Goal: Task Accomplishment & Management: Use online tool/utility

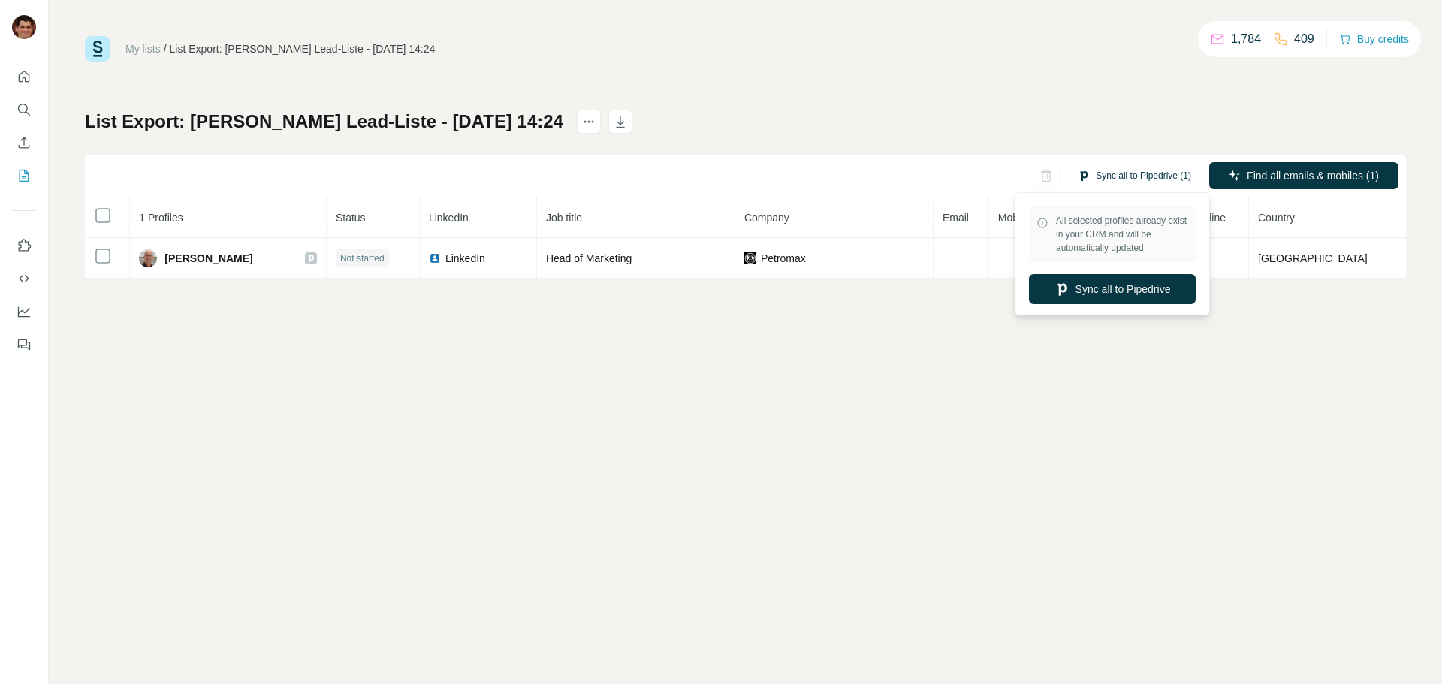
click at [1114, 174] on button "Sync all to Pipedrive (1)" at bounding box center [1134, 175] width 134 height 23
click at [1133, 289] on button "Sync all to Pipedrive" at bounding box center [1112, 289] width 167 height 30
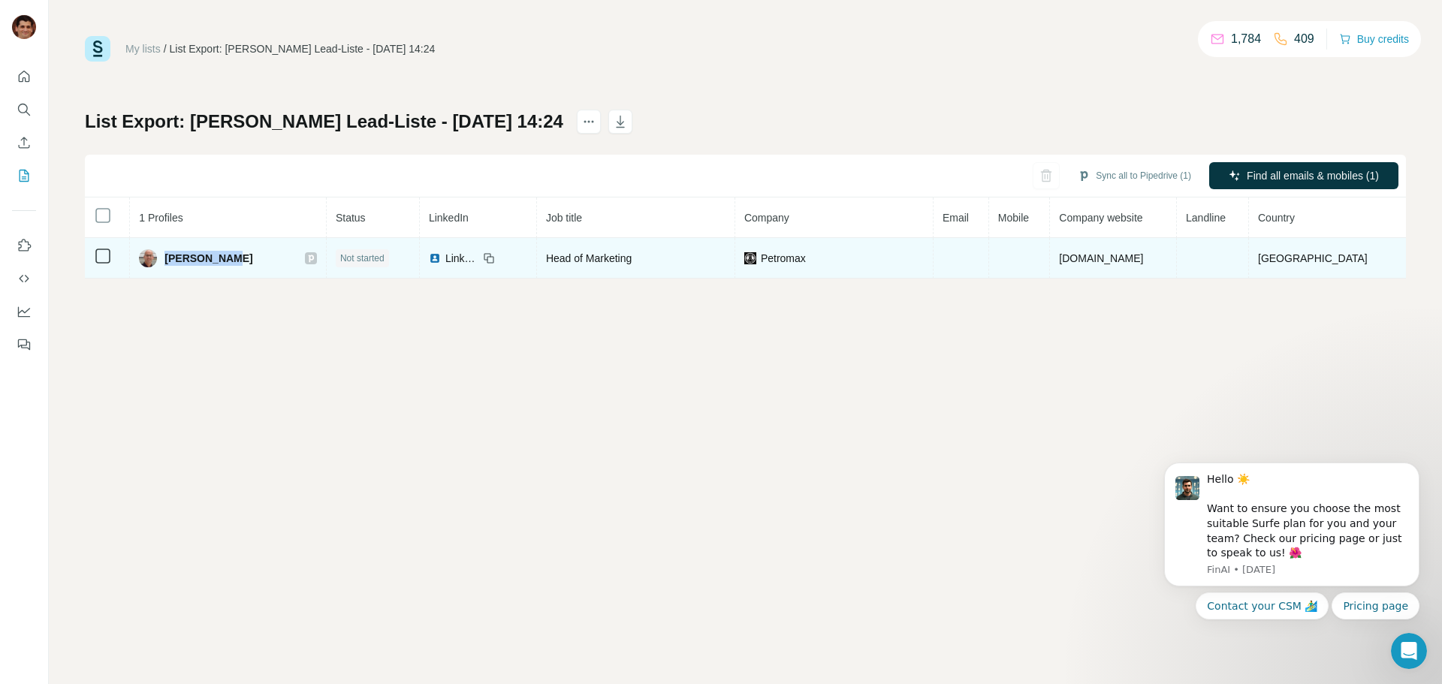
drag, startPoint x: 238, startPoint y: 265, endPoint x: 171, endPoint y: 265, distance: 66.8
click at [171, 265] on div "[PERSON_NAME]" at bounding box center [228, 258] width 178 height 18
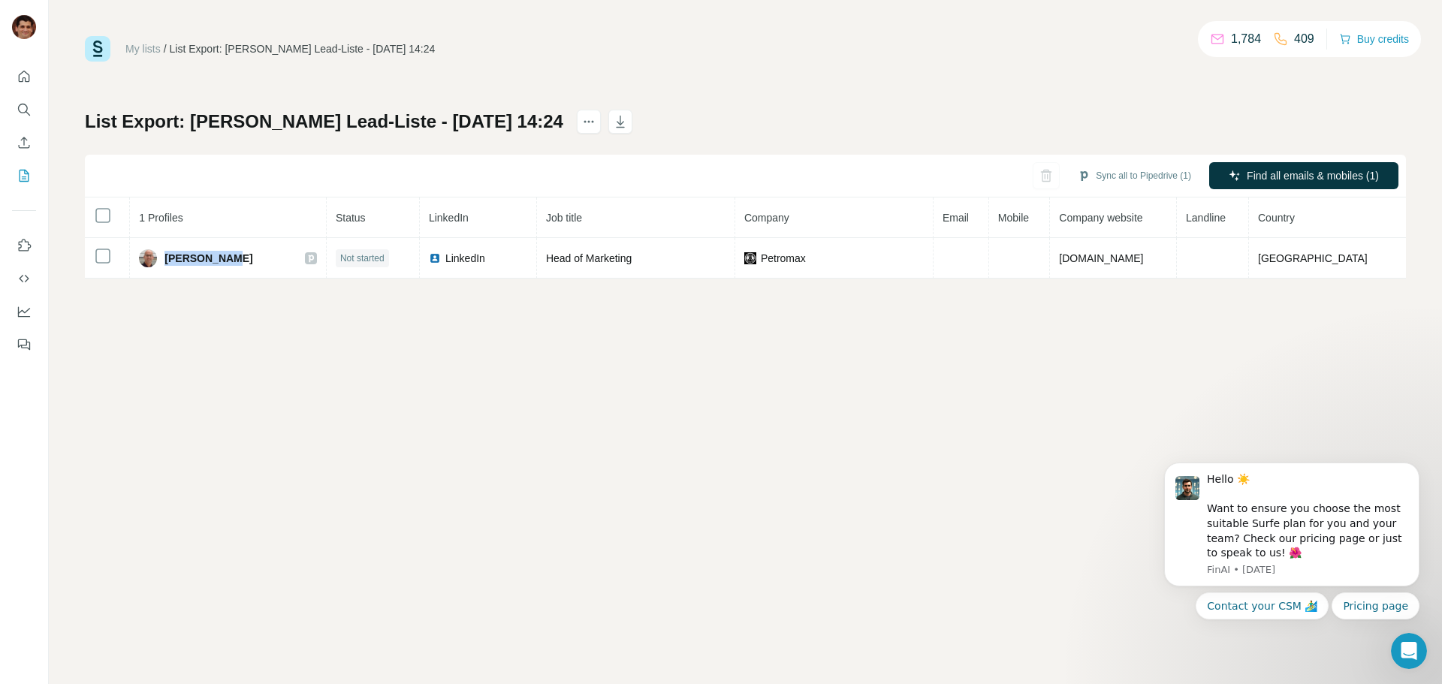
copy span "[PERSON_NAME]"
click at [1124, 285] on button "Sync all to Pipedrive" at bounding box center [1112, 289] width 167 height 30
click at [1292, 158] on div "Sync all to Pipedrive (1) Find all emails & mobiles (1)" at bounding box center [745, 176] width 1321 height 43
click at [1287, 180] on span "Find all emails & mobiles (1)" at bounding box center [1313, 175] width 132 height 15
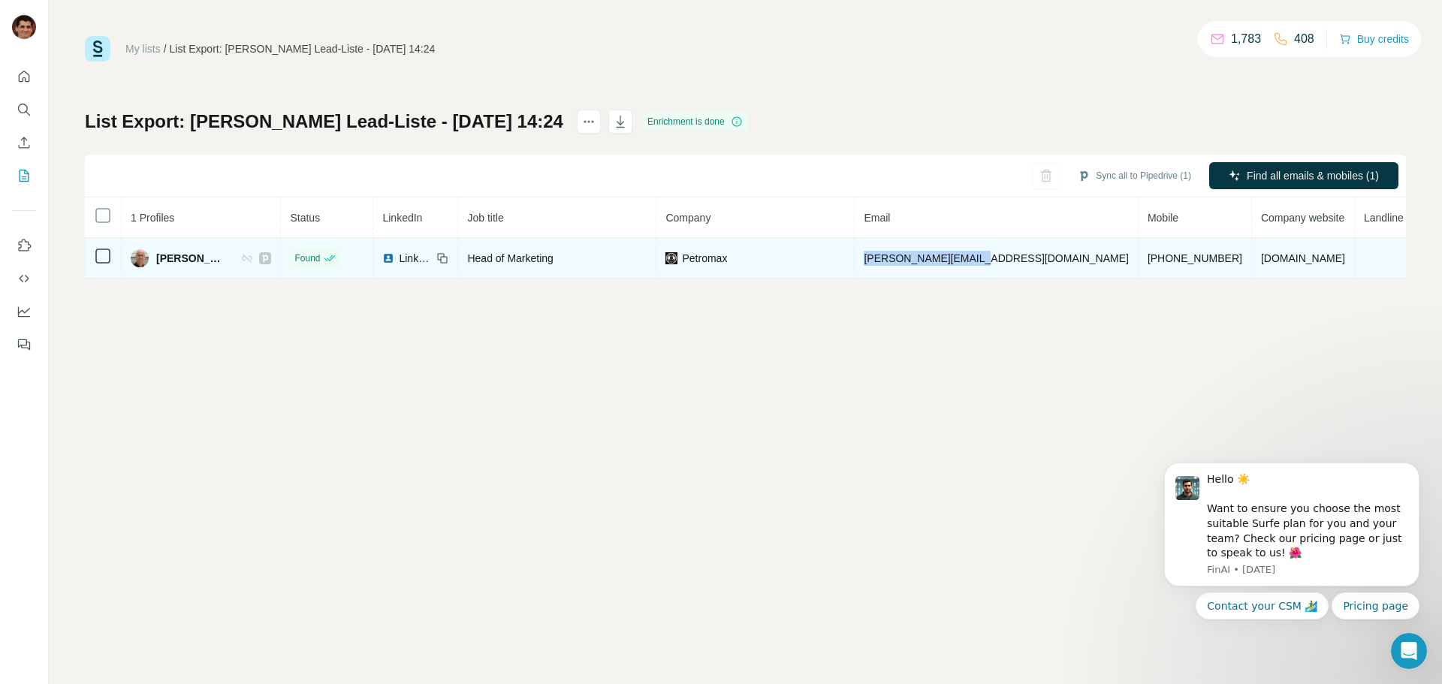
click at [901, 267] on td "[PERSON_NAME][EMAIL_ADDRESS][DOMAIN_NAME]" at bounding box center [996, 258] width 283 height 41
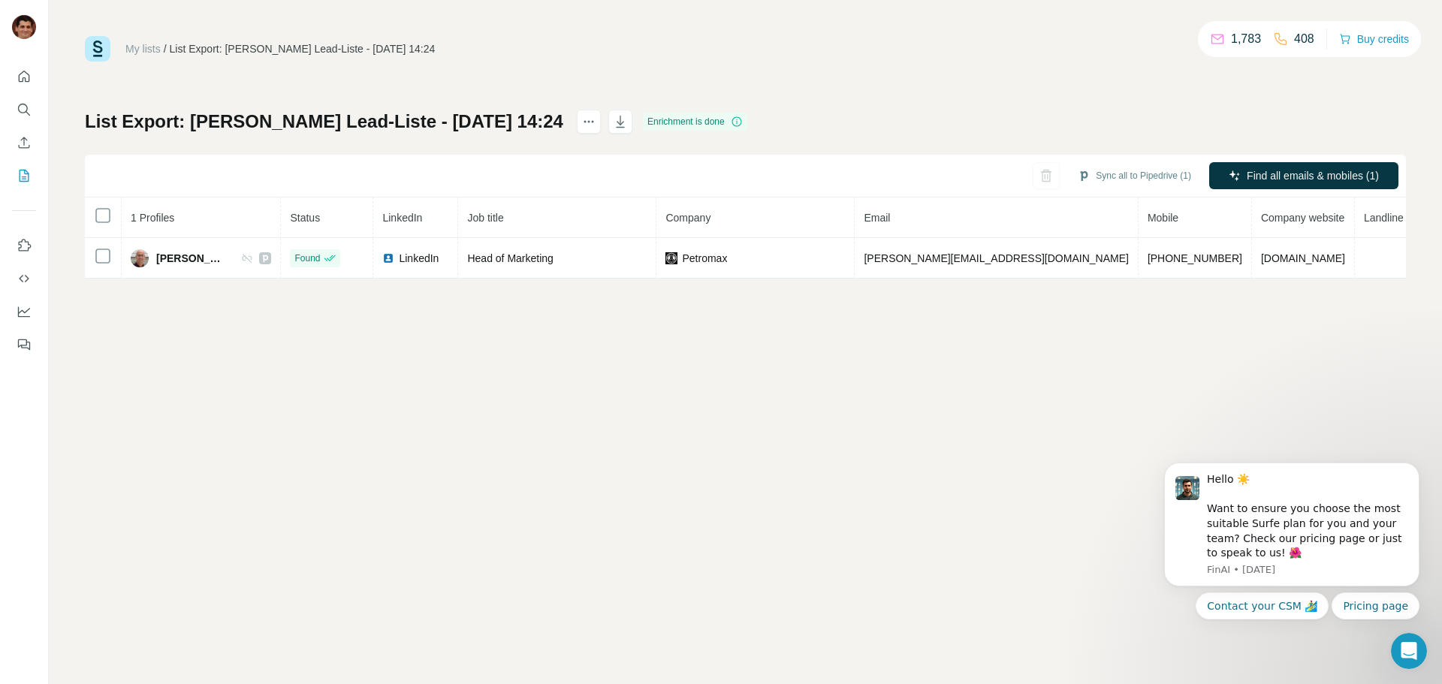
click at [899, 283] on div "My lists / List Export: [PERSON_NAME] Lead-Liste - [DATE] 14:24 1,783 408 Buy c…" at bounding box center [745, 342] width 1393 height 684
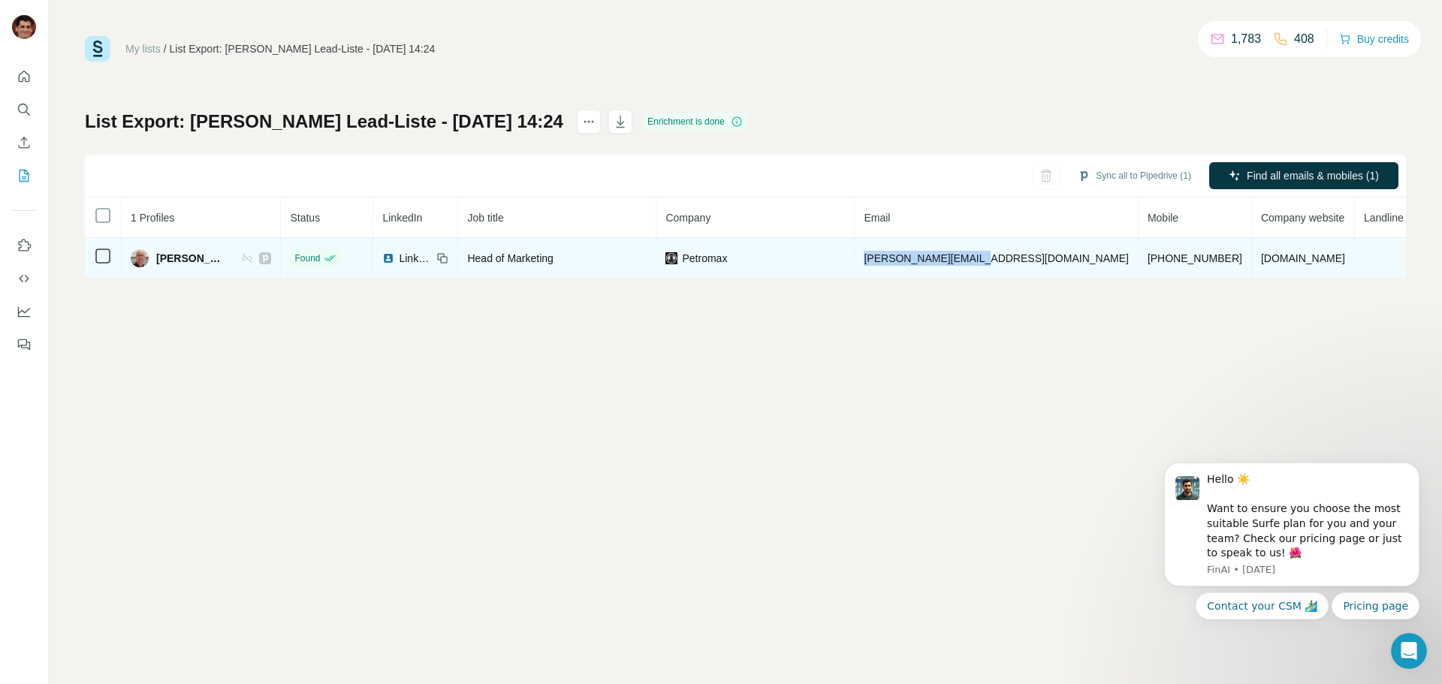
drag, startPoint x: 1020, startPoint y: 258, endPoint x: 900, endPoint y: 276, distance: 120.9
click at [900, 276] on td "[PERSON_NAME][EMAIL_ADDRESS][DOMAIN_NAME]" at bounding box center [996, 258] width 283 height 41
copy span "[PERSON_NAME][EMAIL_ADDRESS][DOMAIN_NAME]"
drag, startPoint x: 1136, startPoint y: 258, endPoint x: 1045, endPoint y: 263, distance: 91.8
click at [1139, 263] on td "[PHONE_NUMBER]" at bounding box center [1195, 258] width 113 height 41
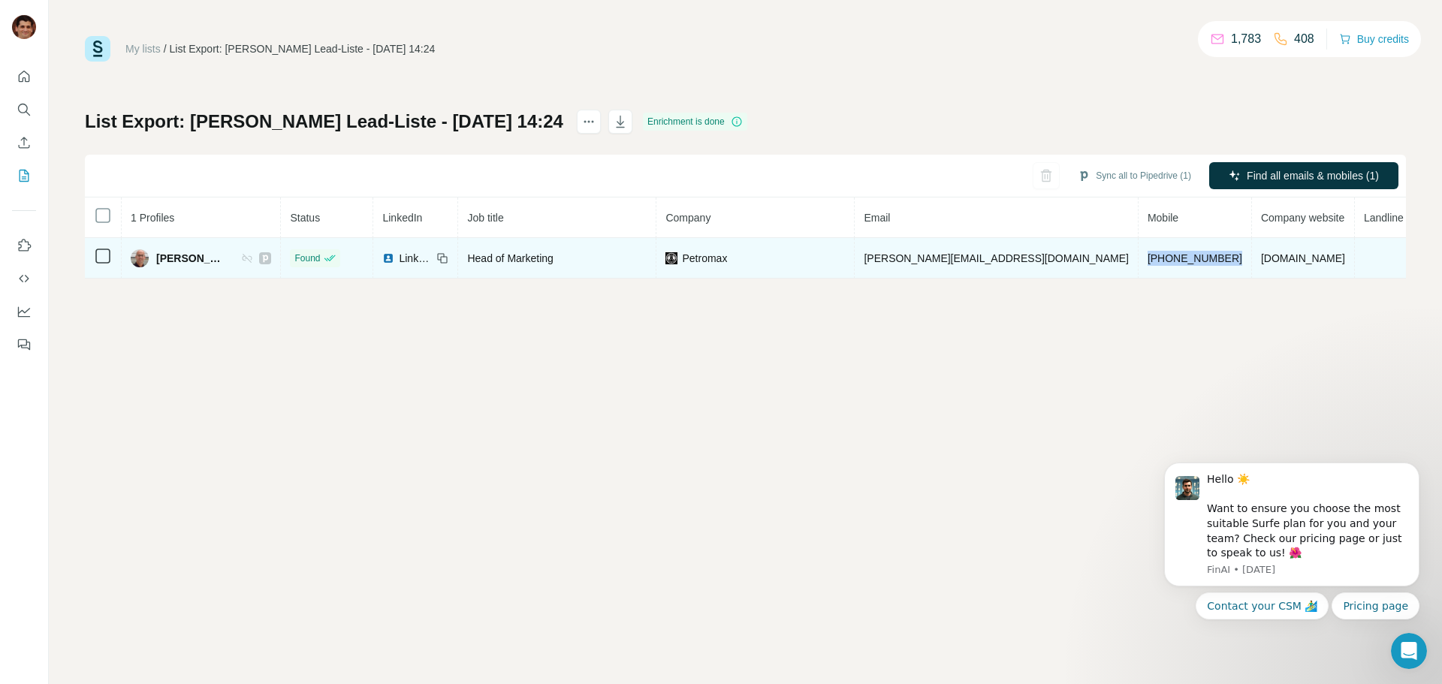
copy span "[PHONE_NUMBER]"
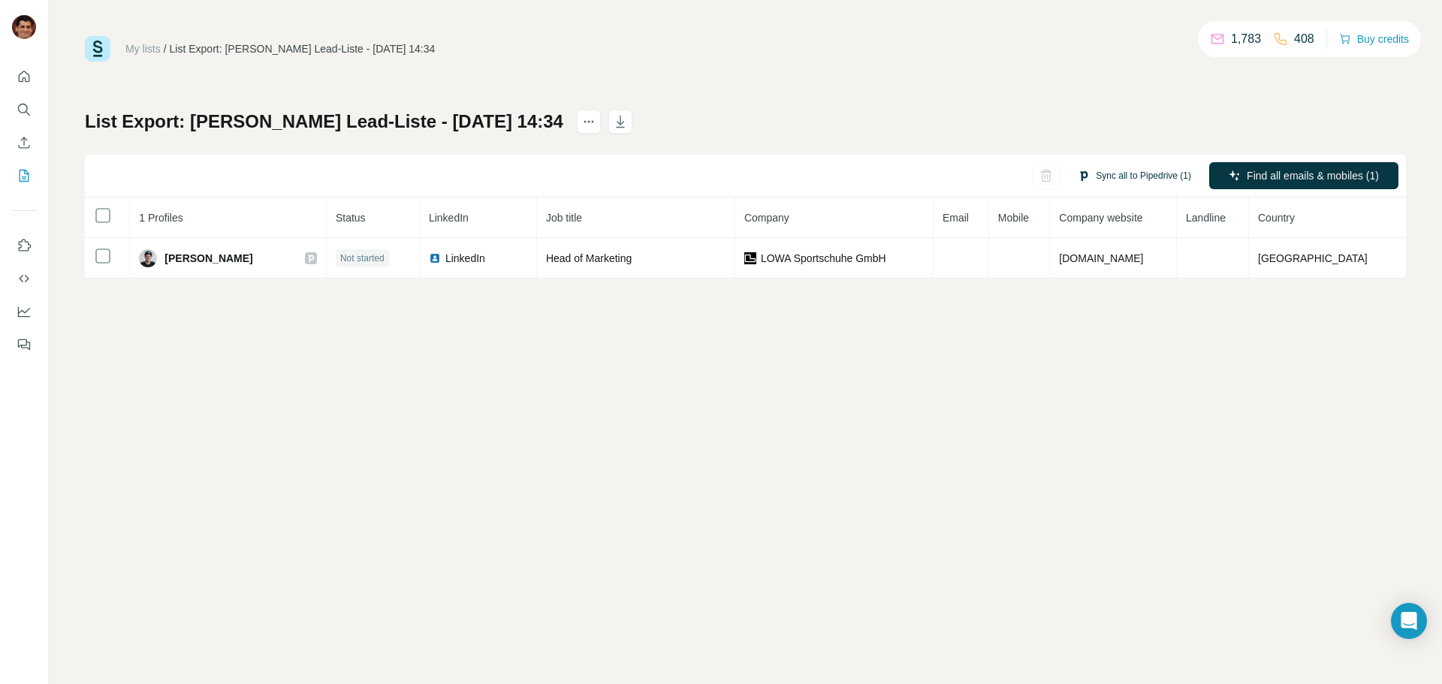
click at [1108, 177] on button "Sync all to Pipedrive (1)" at bounding box center [1134, 175] width 134 height 23
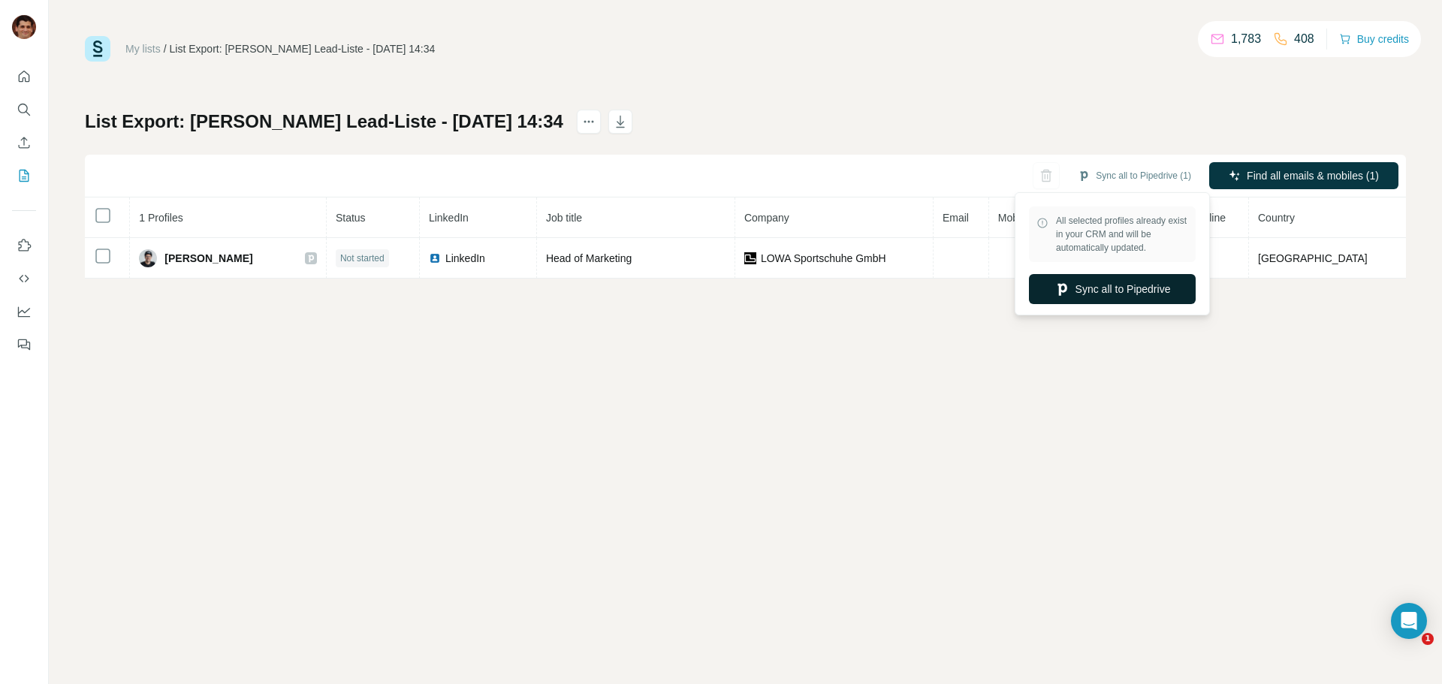
click at [1120, 299] on button "Sync all to Pipedrive" at bounding box center [1112, 289] width 167 height 30
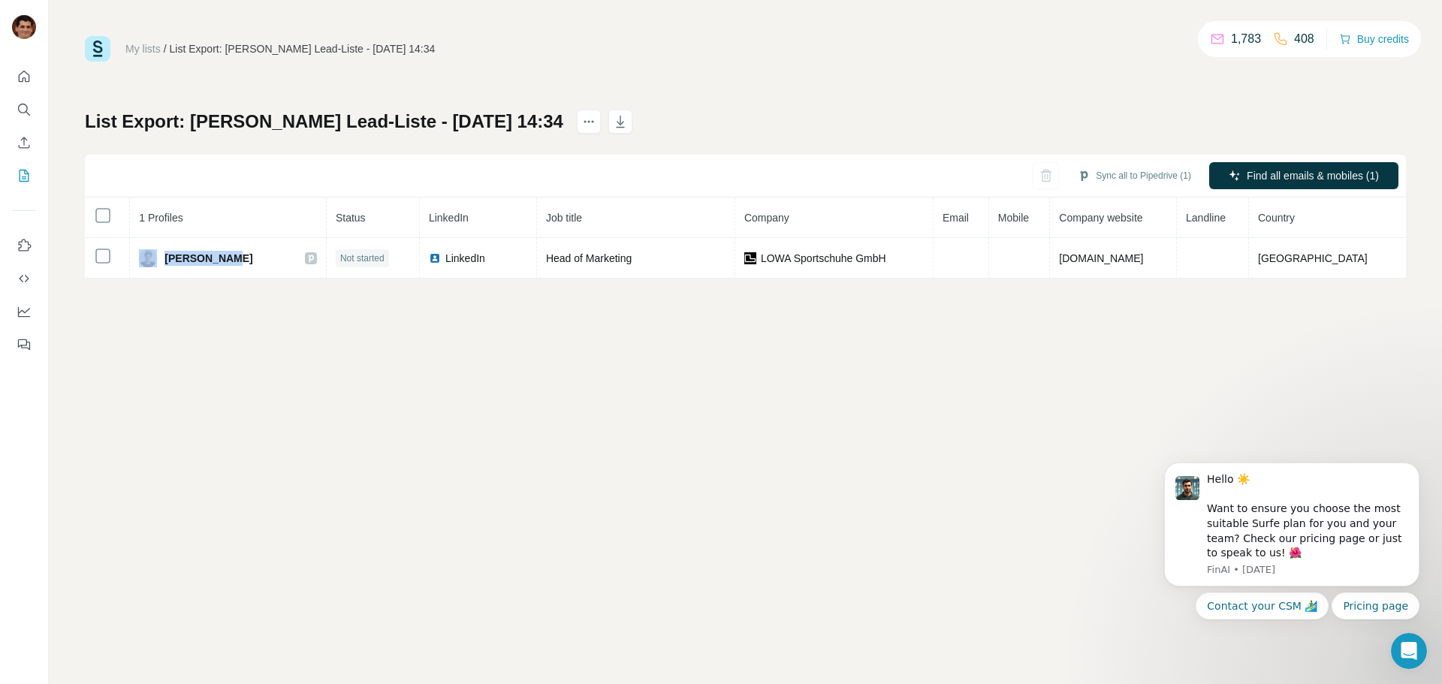
drag, startPoint x: 238, startPoint y: 258, endPoint x: 228, endPoint y: 314, distance: 56.6
click at [167, 265] on div "Ulf Michels" at bounding box center [228, 258] width 178 height 18
copy div "Ulf Michels"
click at [1287, 158] on div "Sync all to Pipedrive (1) Find all emails & mobiles (1)" at bounding box center [745, 176] width 1321 height 43
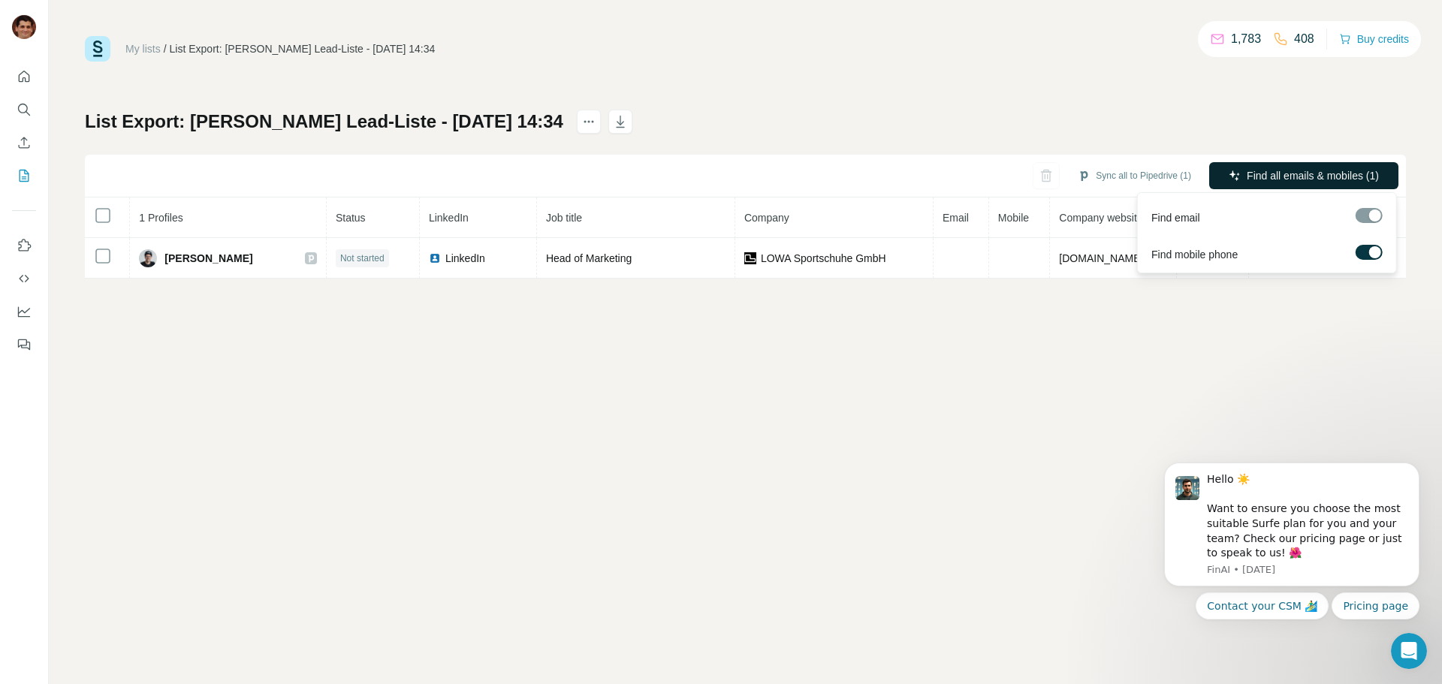
click at [1286, 173] on span "Find all emails & mobiles (1)" at bounding box center [1313, 175] width 132 height 15
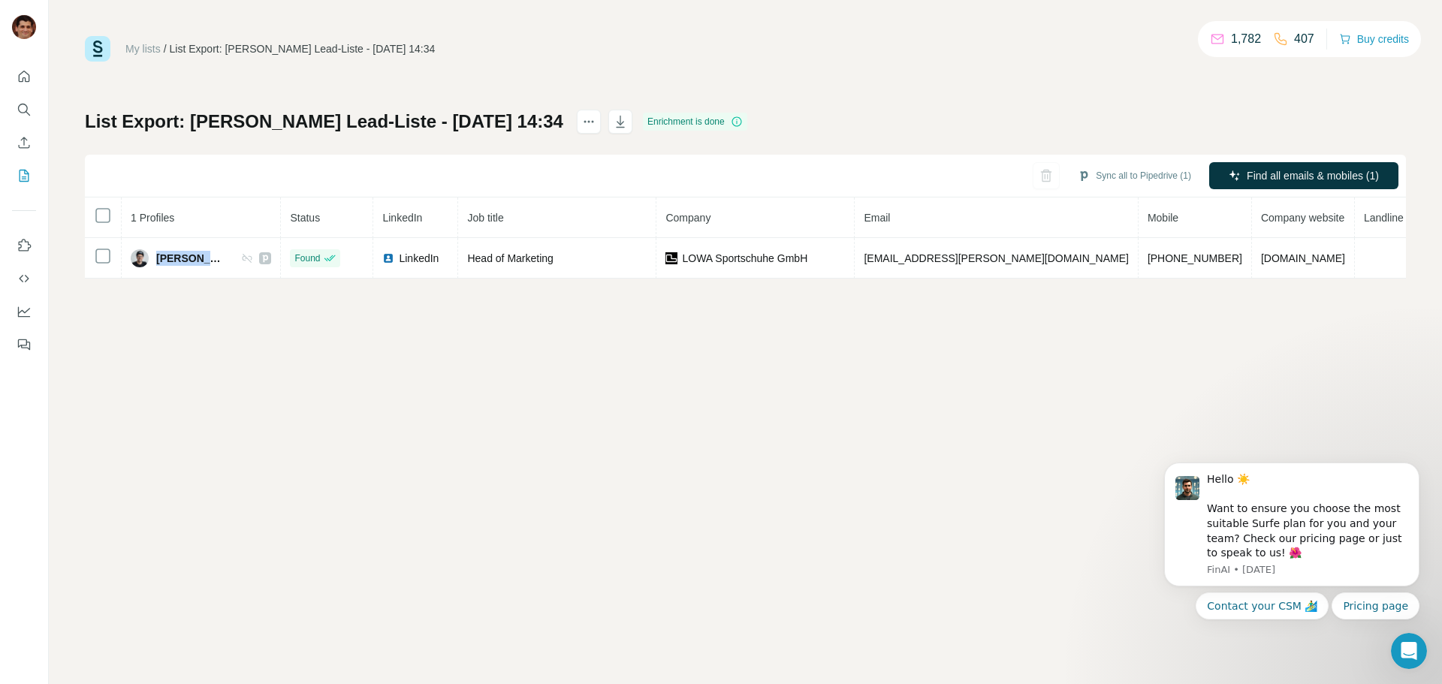
drag, startPoint x: 219, startPoint y: 259, endPoint x: 176, endPoint y: 297, distance: 56.9
click at [161, 264] on div "Ulf Michels" at bounding box center [201, 258] width 140 height 18
copy span "Ulf Michels"
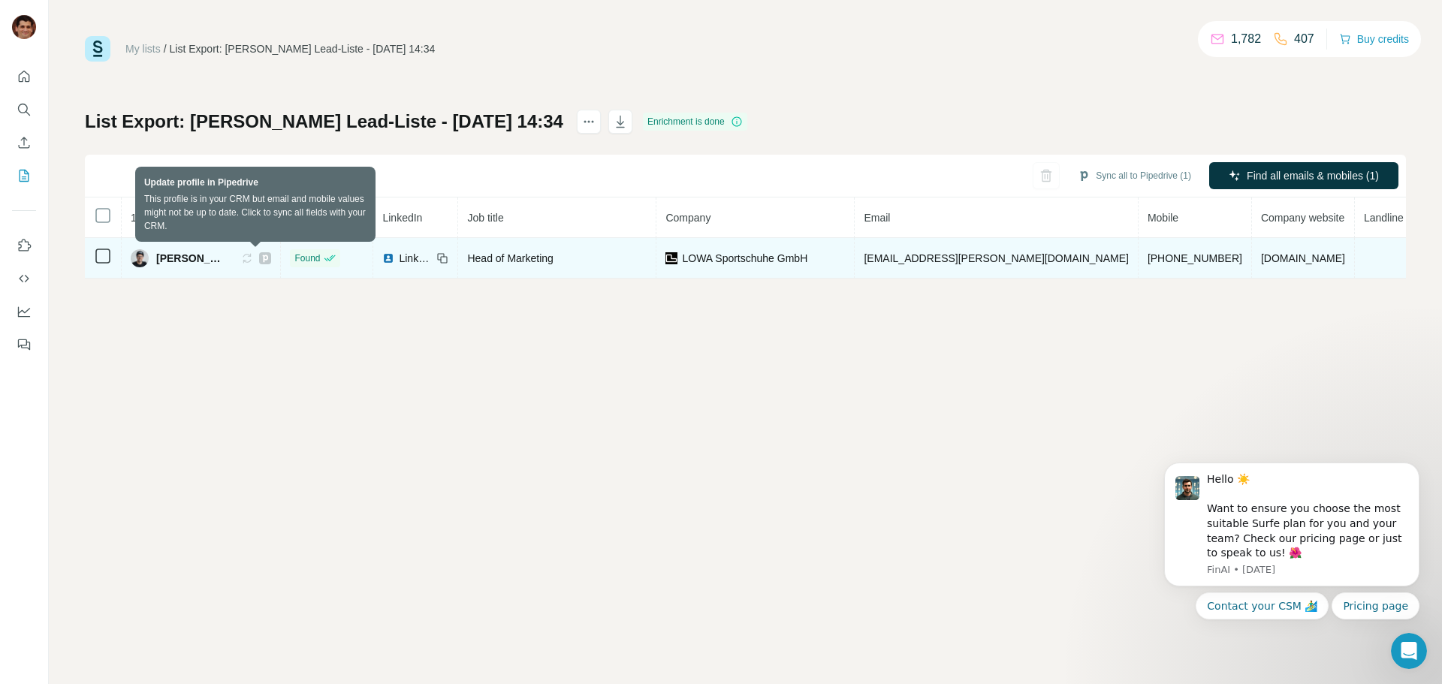
click at [253, 255] on icon at bounding box center [247, 258] width 12 height 12
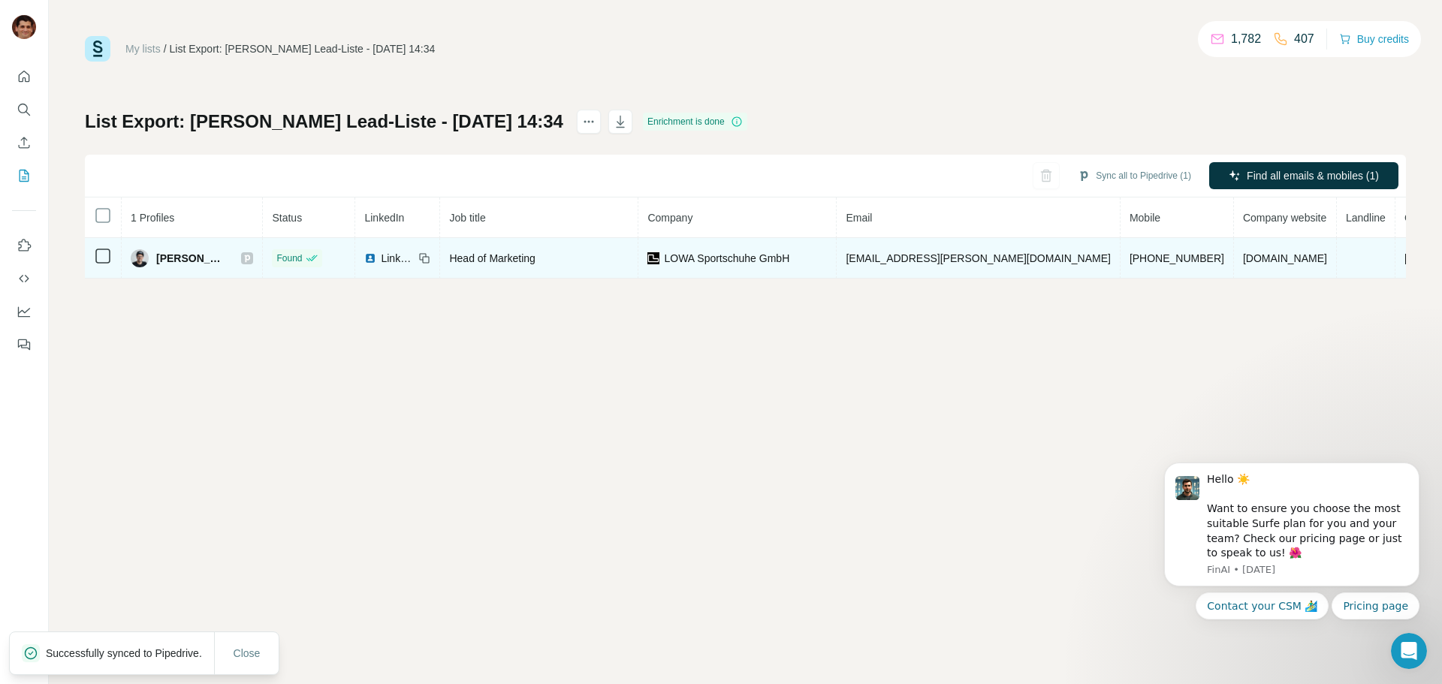
click at [444, 355] on div "My lists / List Export: Armin Sandmanns Lead-Liste - 19/08/2025 14:34 1,782 407…" at bounding box center [745, 342] width 1393 height 684
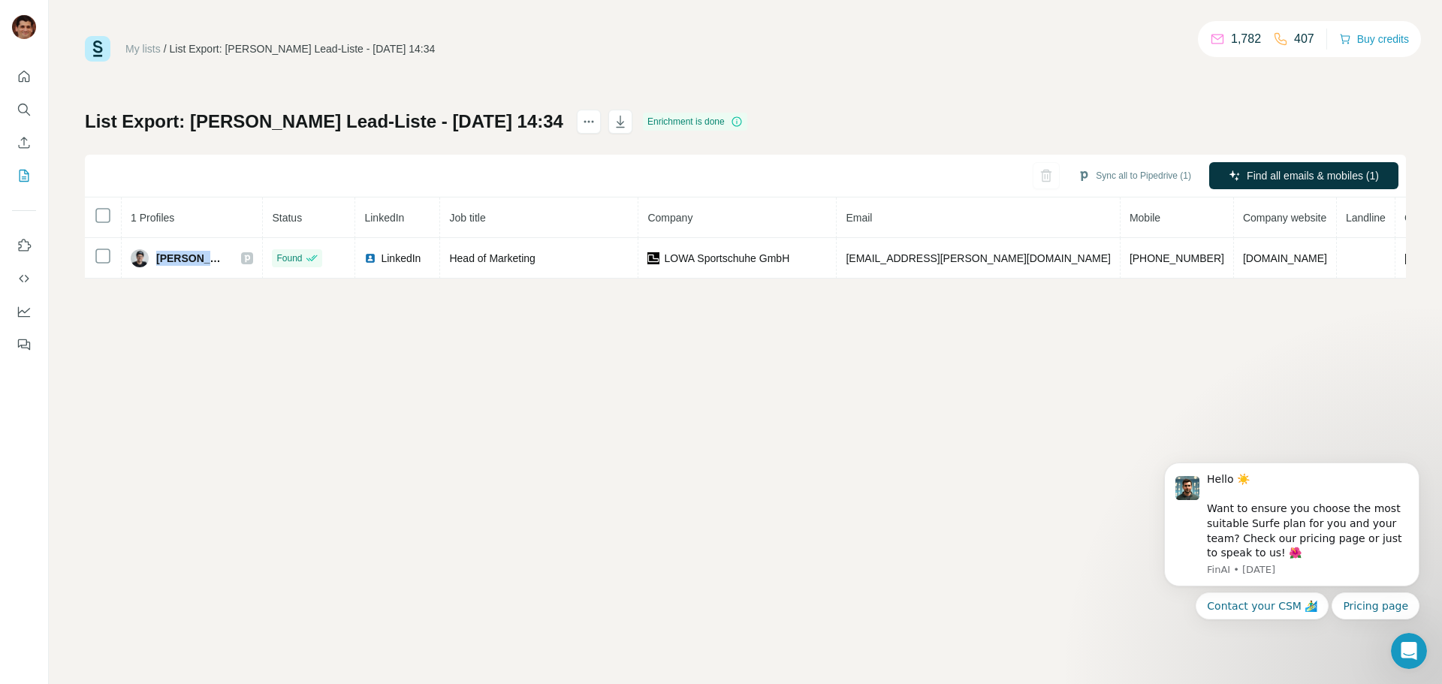
drag, startPoint x: 191, startPoint y: 264, endPoint x: 170, endPoint y: 300, distance: 41.7
click at [161, 267] on div "Ulf Michels" at bounding box center [192, 258] width 122 height 18
copy div "Ulf Michels"
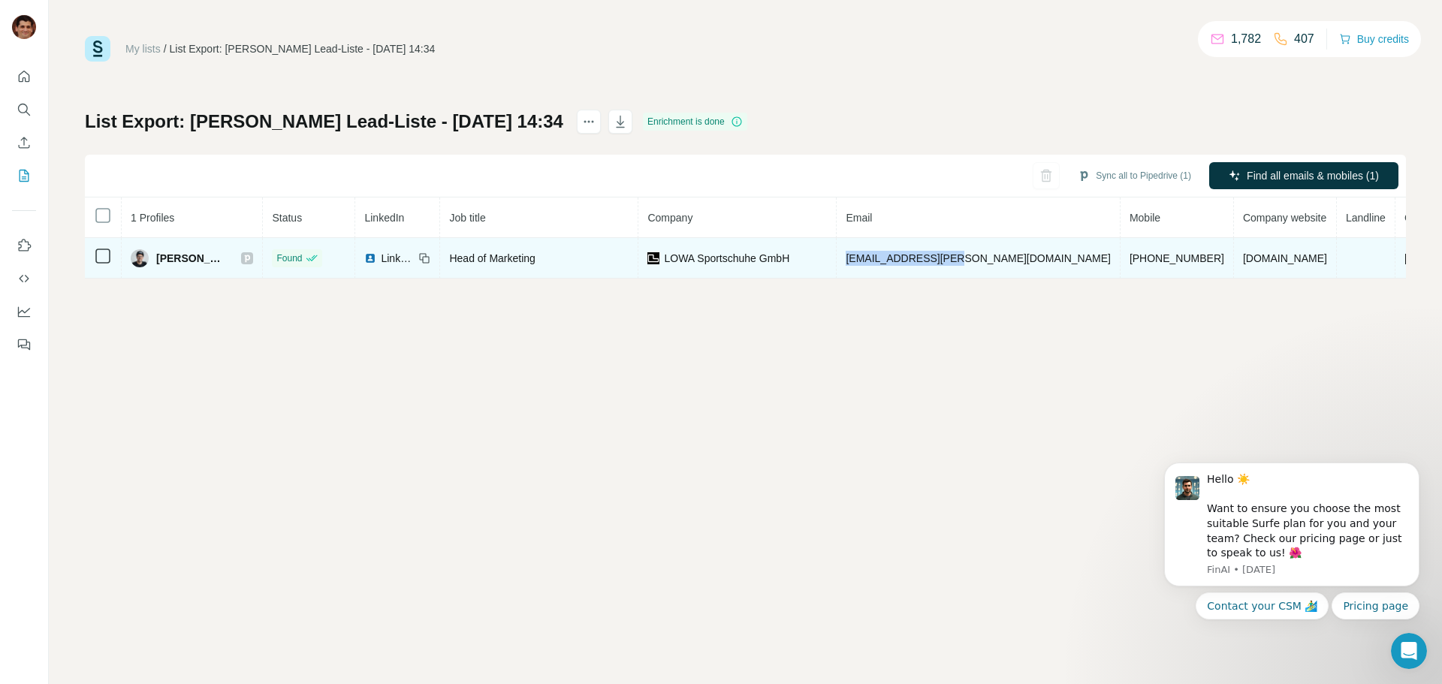
drag, startPoint x: 997, startPoint y: 253, endPoint x: 888, endPoint y: 263, distance: 108.6
click at [888, 263] on td "ulf.michels@lowa.de" at bounding box center [978, 258] width 283 height 41
copy span "ulf.michels@lowa.de"
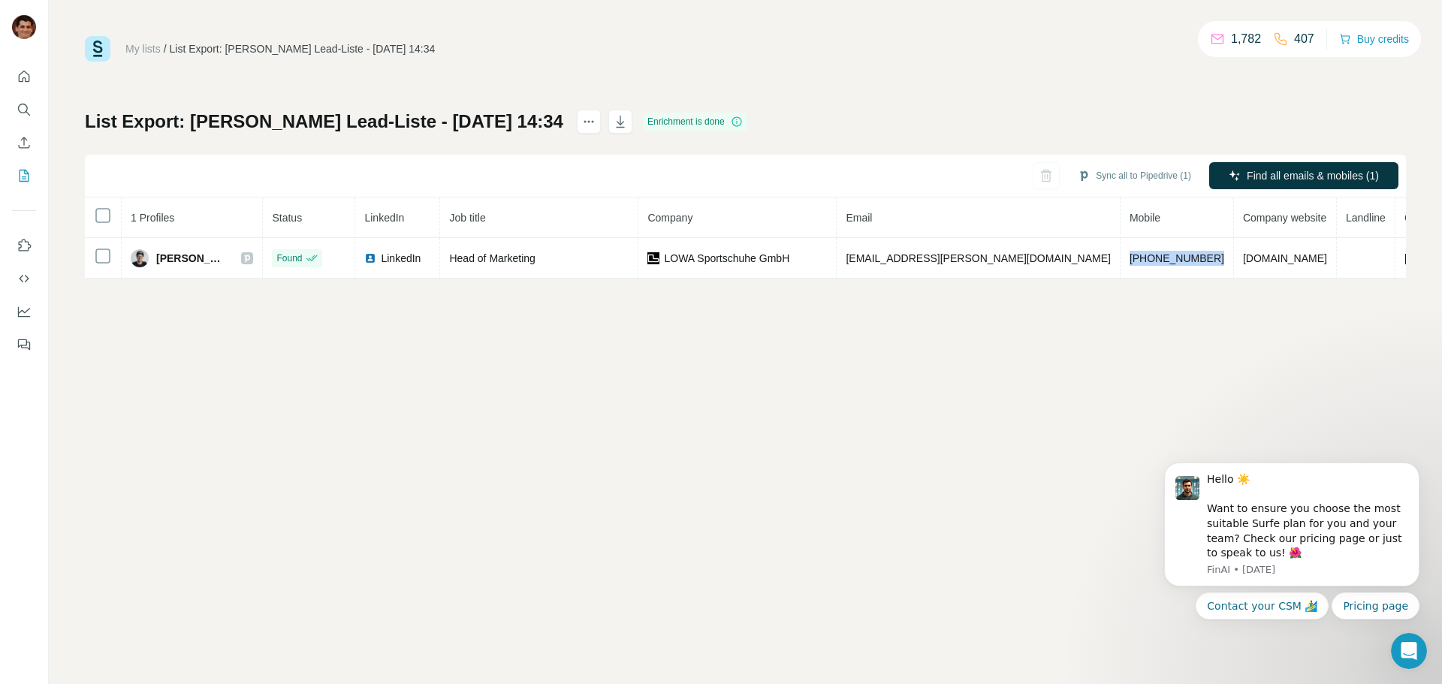
drag, startPoint x: 1119, startPoint y: 252, endPoint x: 1024, endPoint y: 279, distance: 98.6
click at [1121, 271] on td "+4915141972319" at bounding box center [1177, 258] width 113 height 41
copy span "+4915141972319"
